Goal: Navigation & Orientation: Find specific page/section

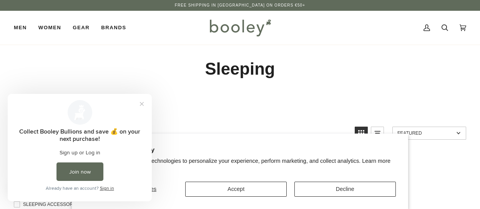
click at [250, 25] on img at bounding box center [240, 28] width 67 height 22
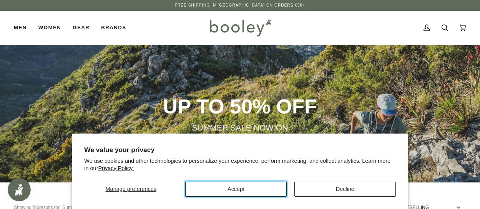
click at [267, 195] on button "Accept" at bounding box center [236, 189] width 102 height 15
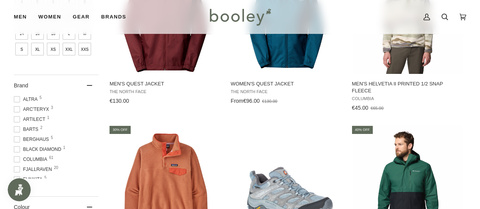
scroll to position [433, 0]
click at [36, 107] on span "Arc'teryx 3" at bounding box center [32, 109] width 37 height 7
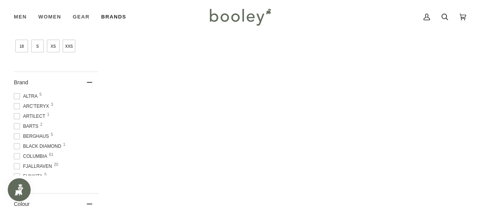
scroll to position [390, 0]
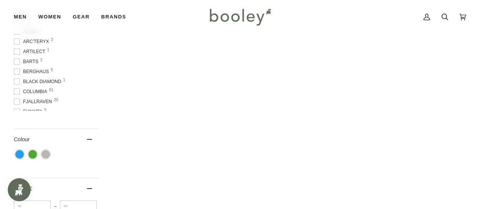
click at [19, 40] on span at bounding box center [17, 41] width 6 height 6
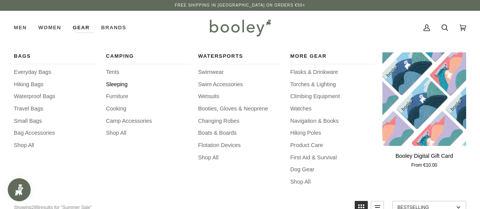
click at [123, 82] on span "Sleeping" at bounding box center [148, 84] width 84 height 8
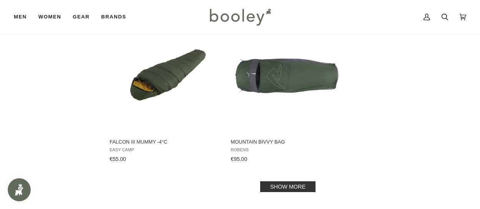
scroll to position [1087, 0]
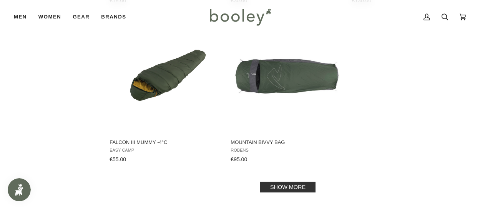
click at [288, 185] on link "Show more" at bounding box center [287, 187] width 55 height 11
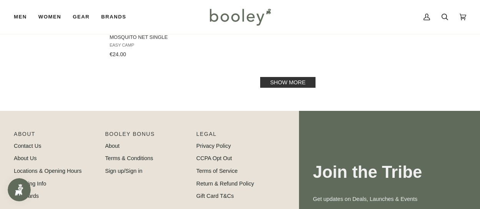
scroll to position [2302, 0]
click at [283, 78] on link "Show more" at bounding box center [287, 82] width 55 height 11
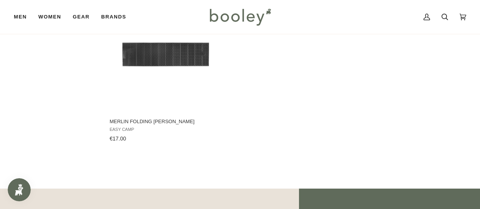
scroll to position [2555, 0]
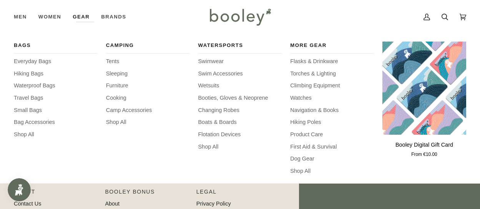
click at [129, 115] on div "Camping Tents Sleeping Furniture Cooking Camp Accessories Shop All" at bounding box center [148, 109] width 84 height 134
click at [142, 110] on span "Camp Accessories" at bounding box center [148, 110] width 84 height 8
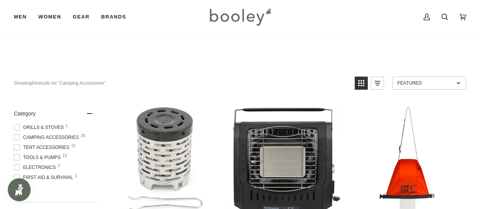
scroll to position [14, 0]
